Goal: Transaction & Acquisition: Obtain resource

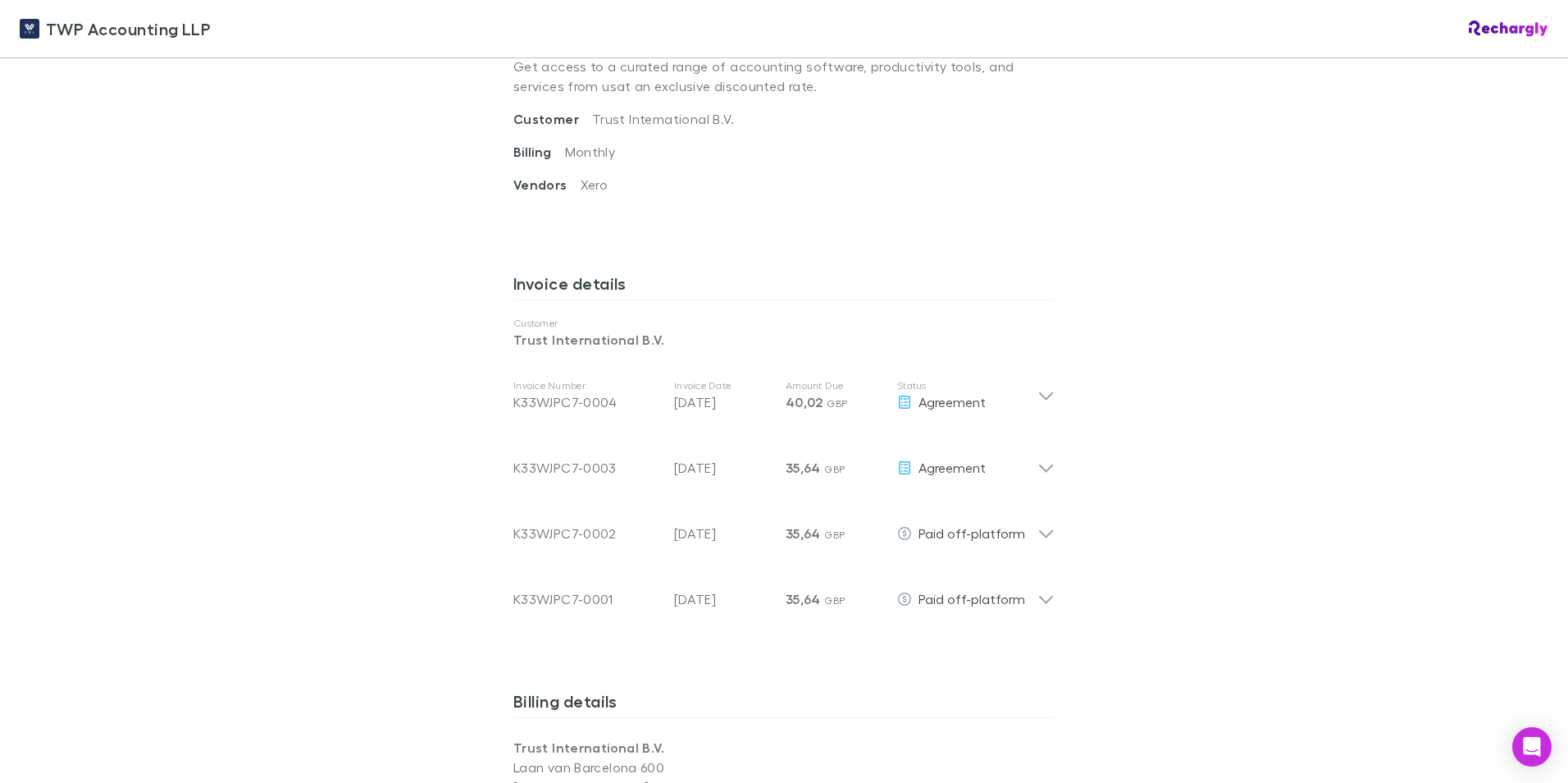
scroll to position [820, 0]
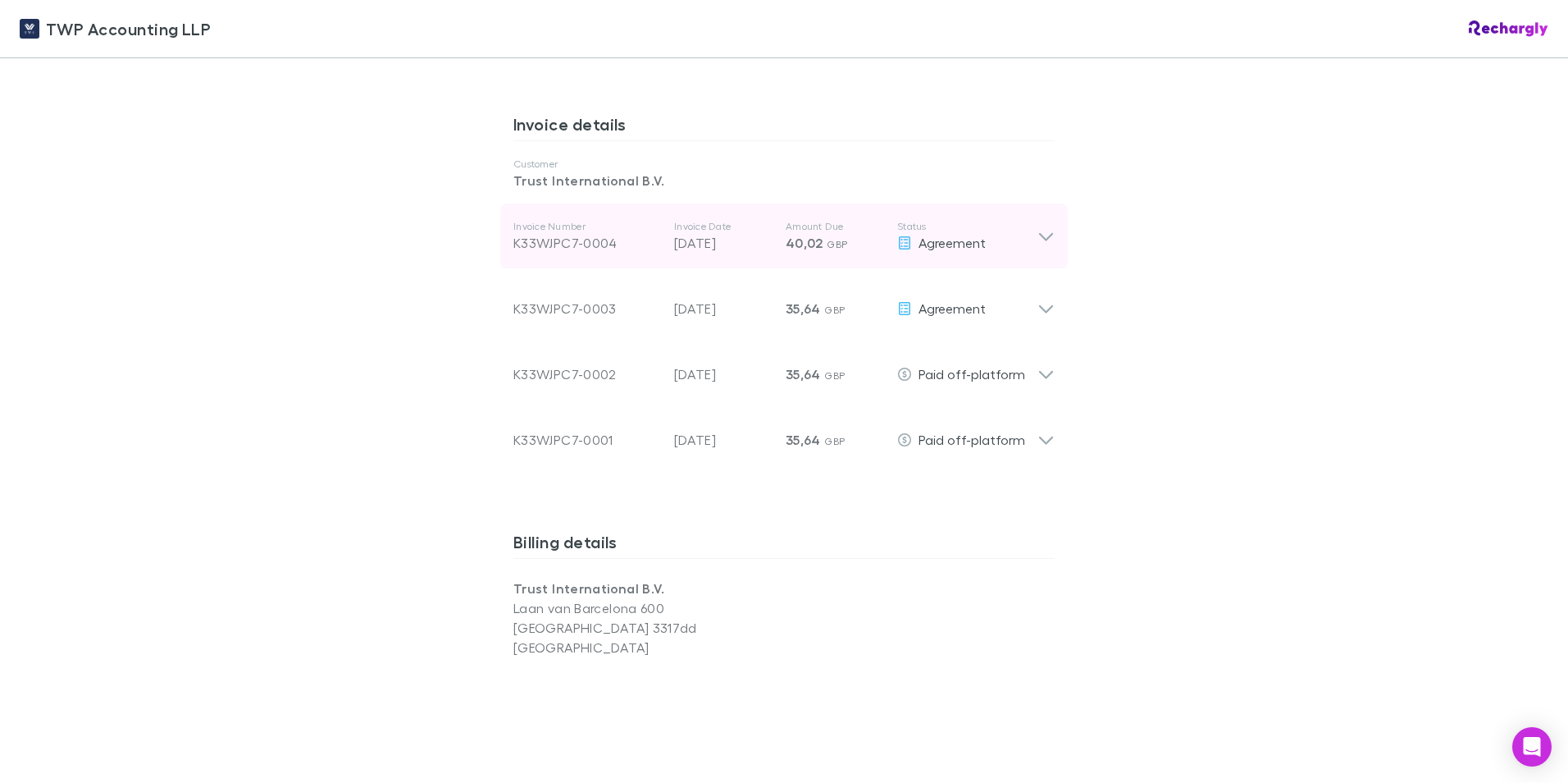
click at [1038, 237] on icon at bounding box center [1046, 235] width 17 height 20
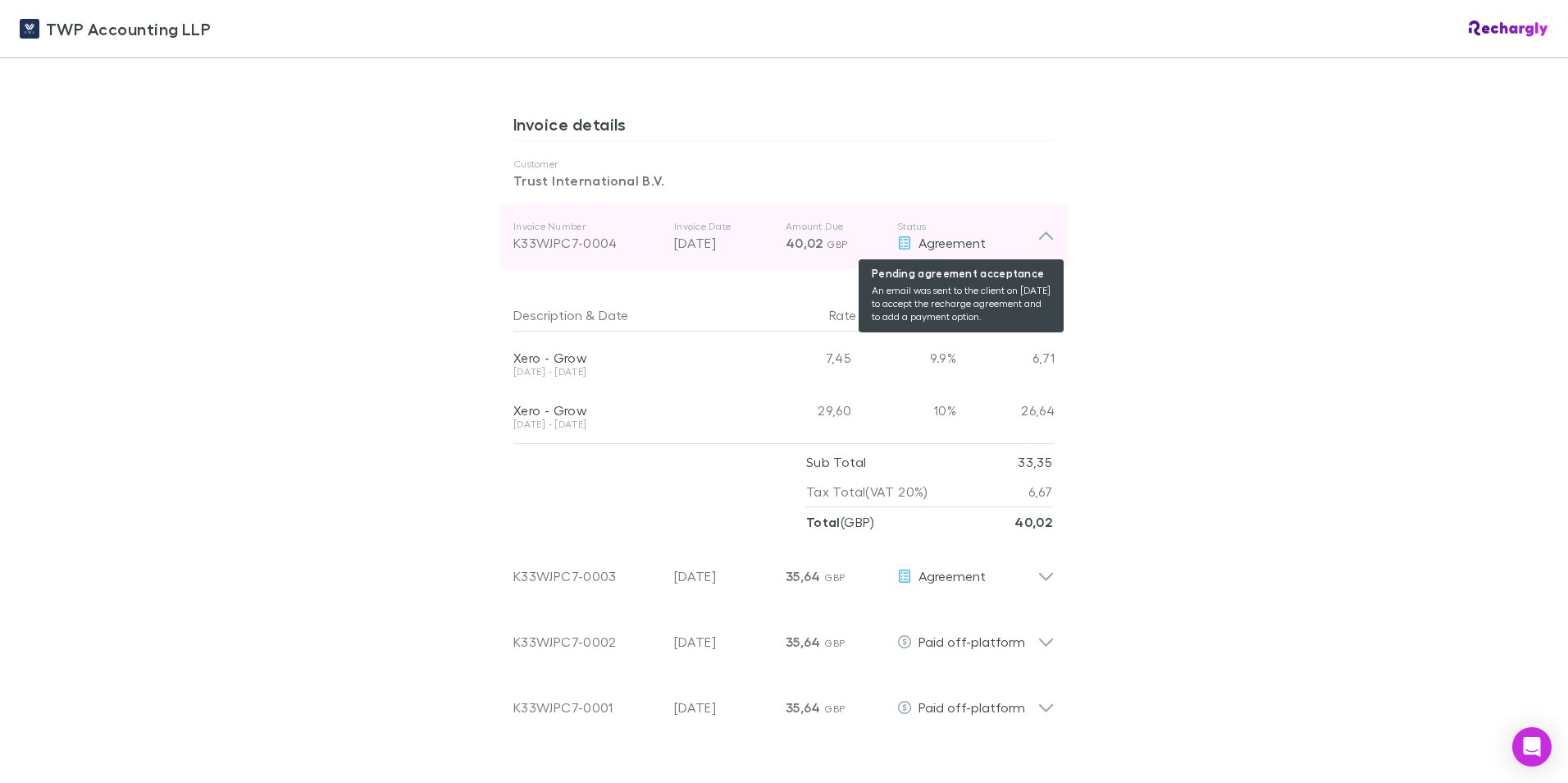
click at [943, 242] on span "Agreement" at bounding box center [953, 242] width 67 height 16
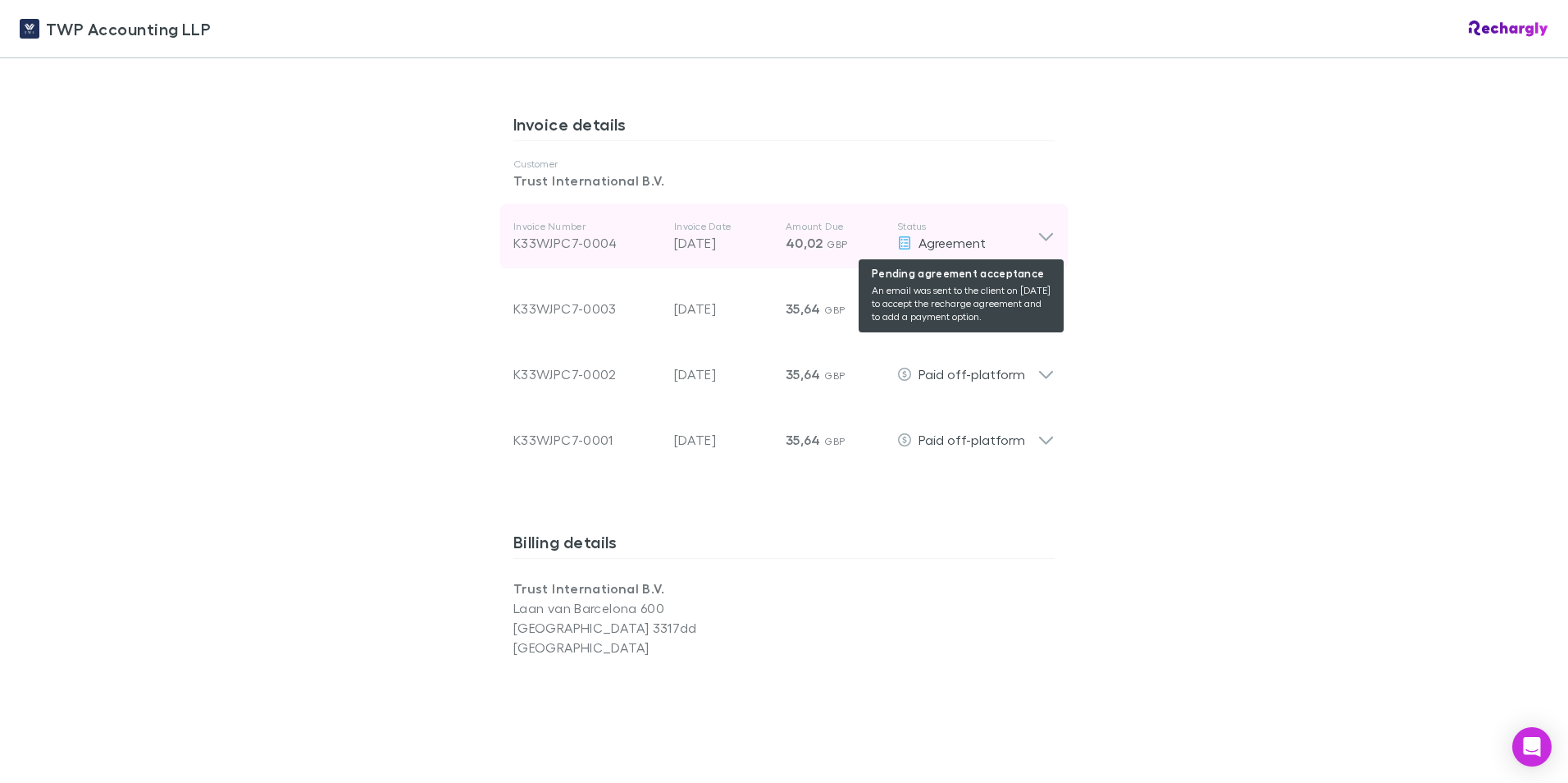
click at [943, 242] on span "Agreement" at bounding box center [953, 242] width 67 height 16
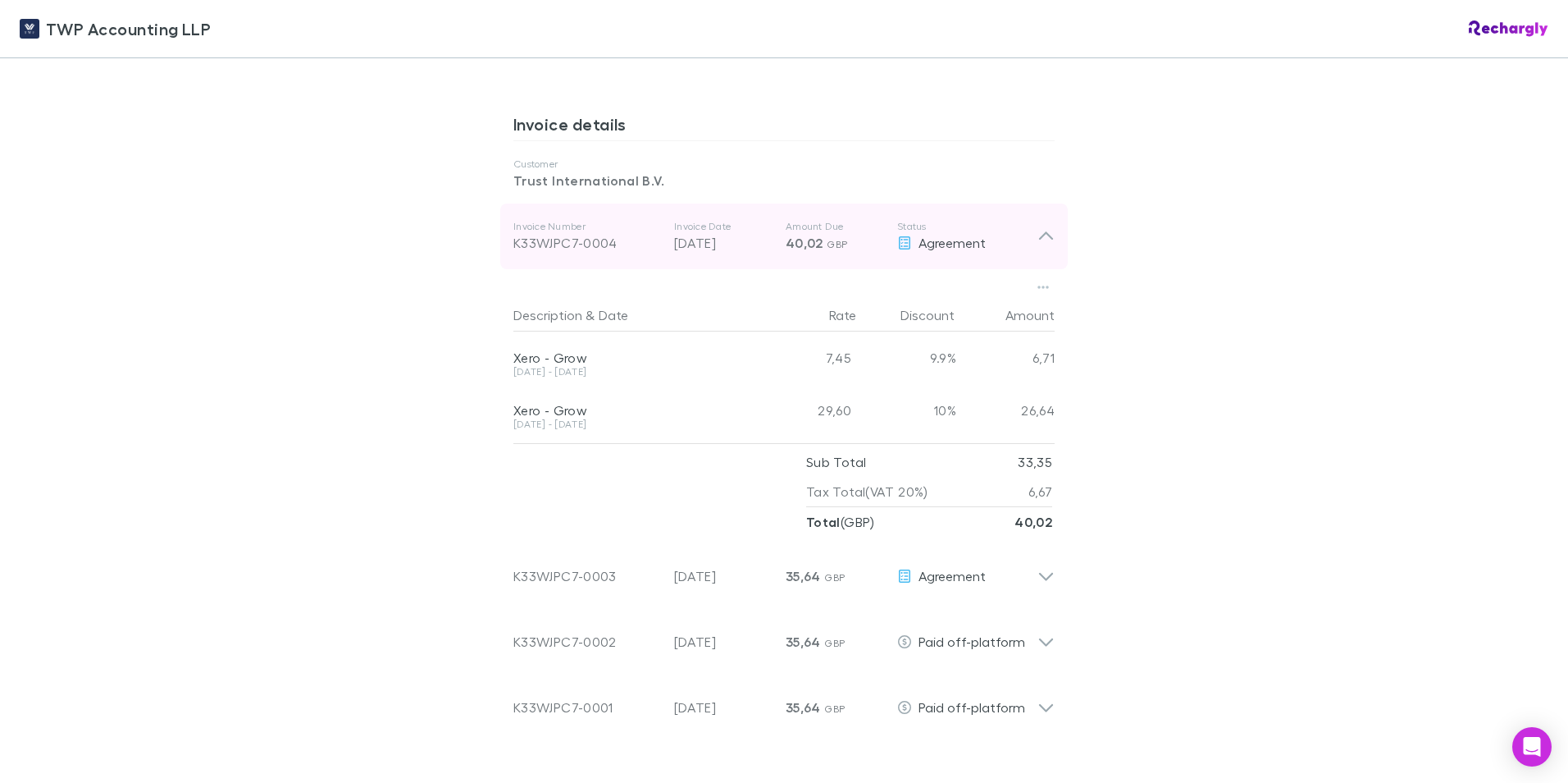
click at [798, 243] on span "40,02" at bounding box center [804, 243] width 37 height 17
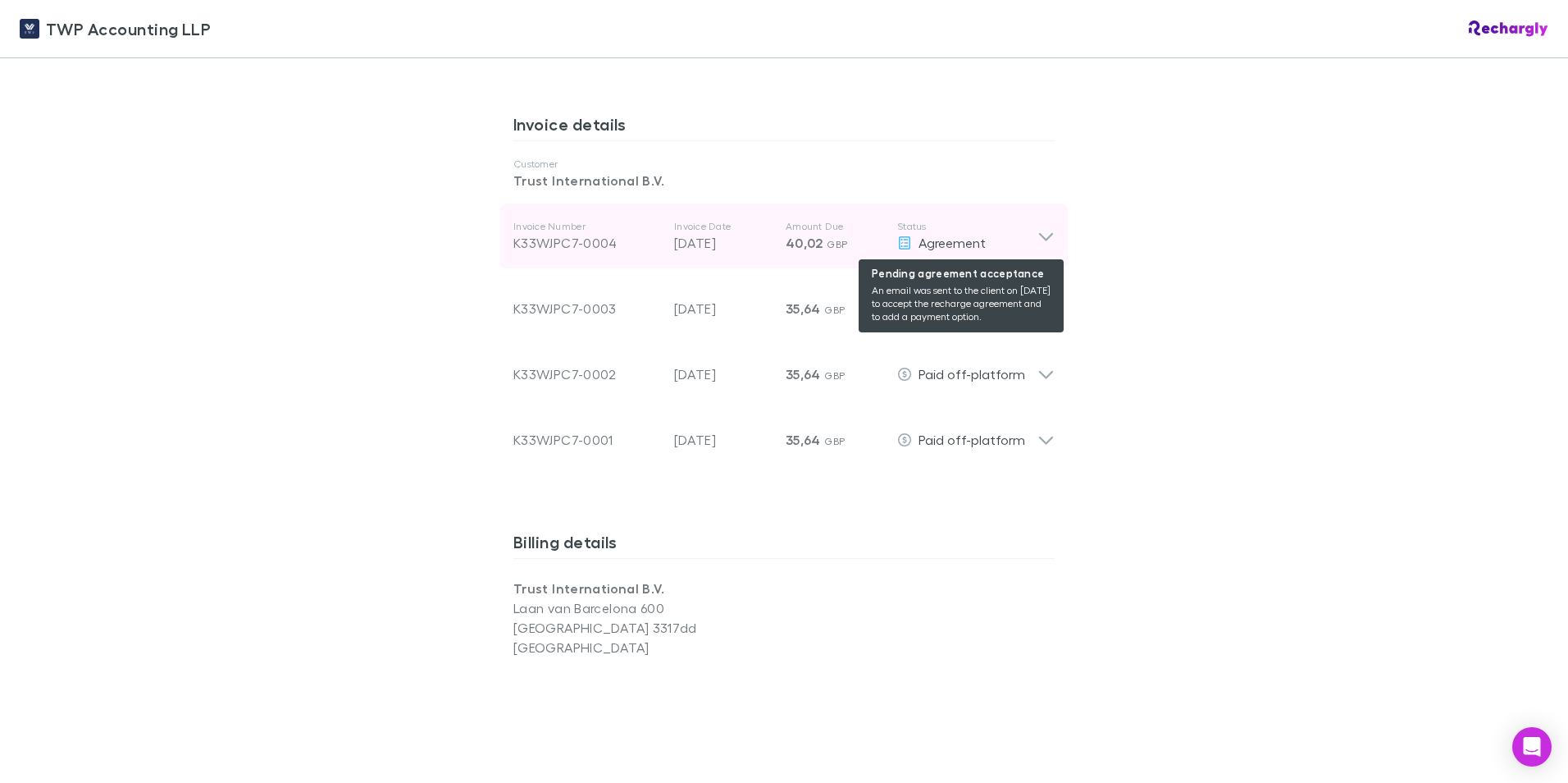
click at [925, 239] on span "Agreement" at bounding box center [953, 242] width 67 height 16
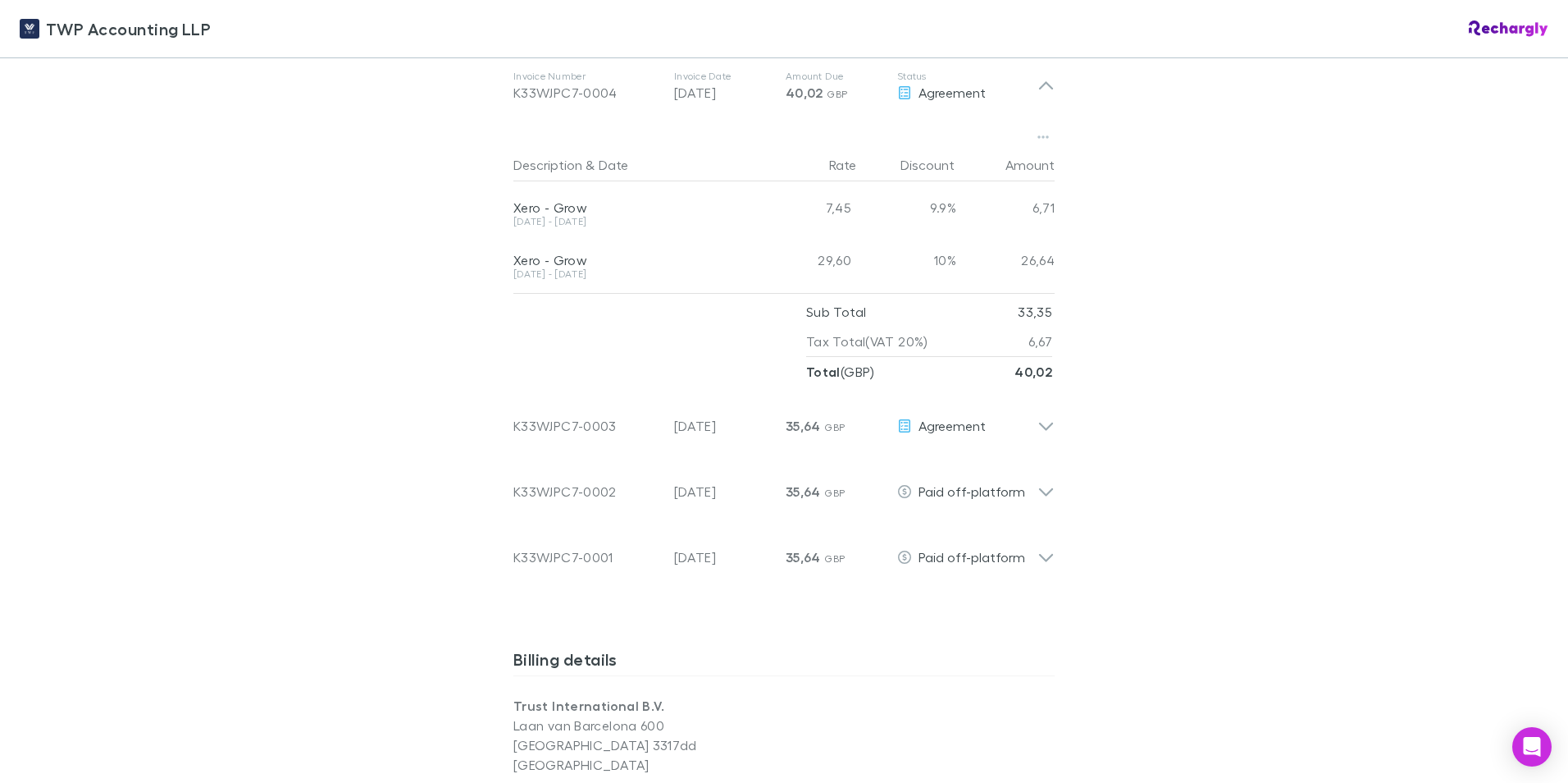
scroll to position [969, 0]
click at [1038, 135] on icon "button" at bounding box center [1043, 138] width 11 height 13
click at [863, 166] on p "Download PDF" at bounding box center [937, 172] width 226 height 30
